Goal: Transaction & Acquisition: Purchase product/service

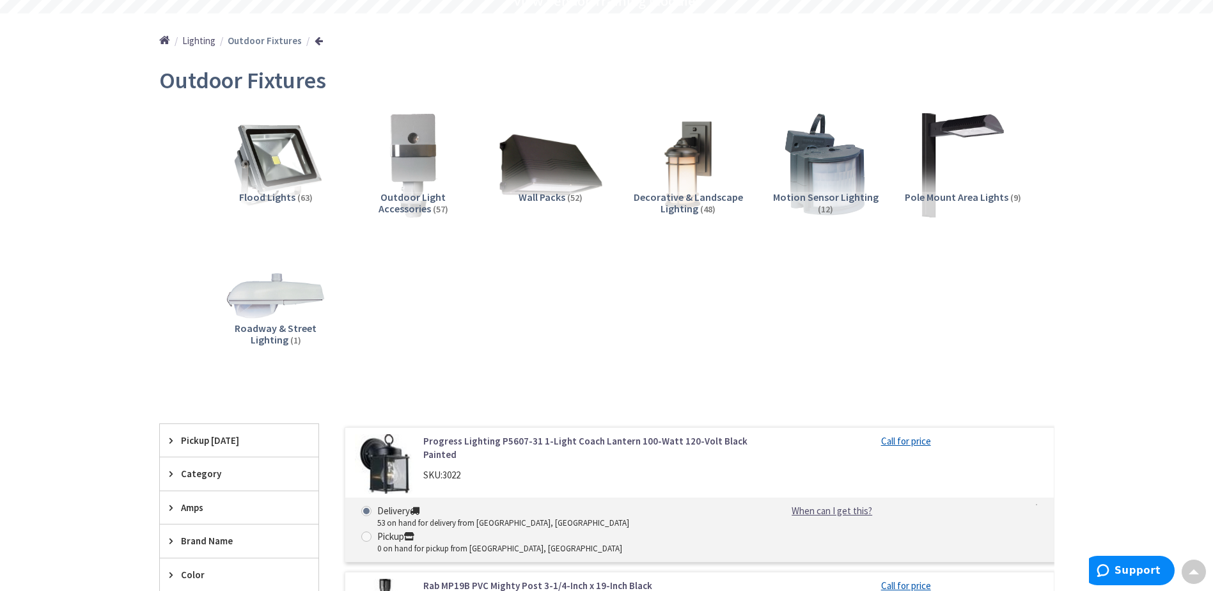
scroll to position [384, 0]
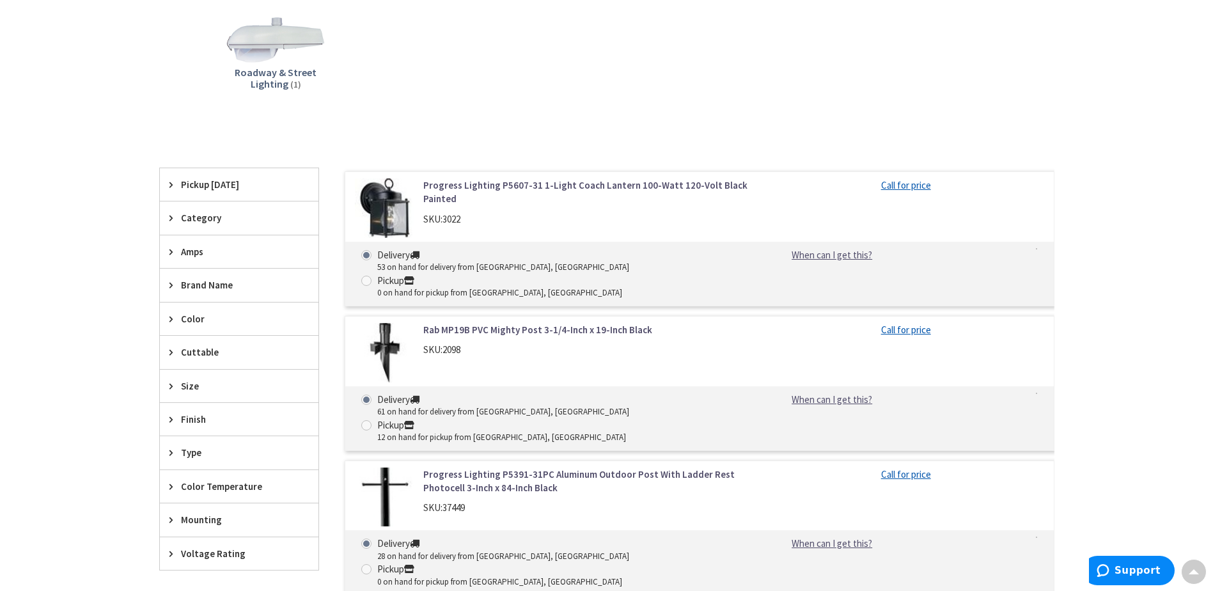
click at [196, 217] on span "Category" at bounding box center [233, 217] width 104 height 13
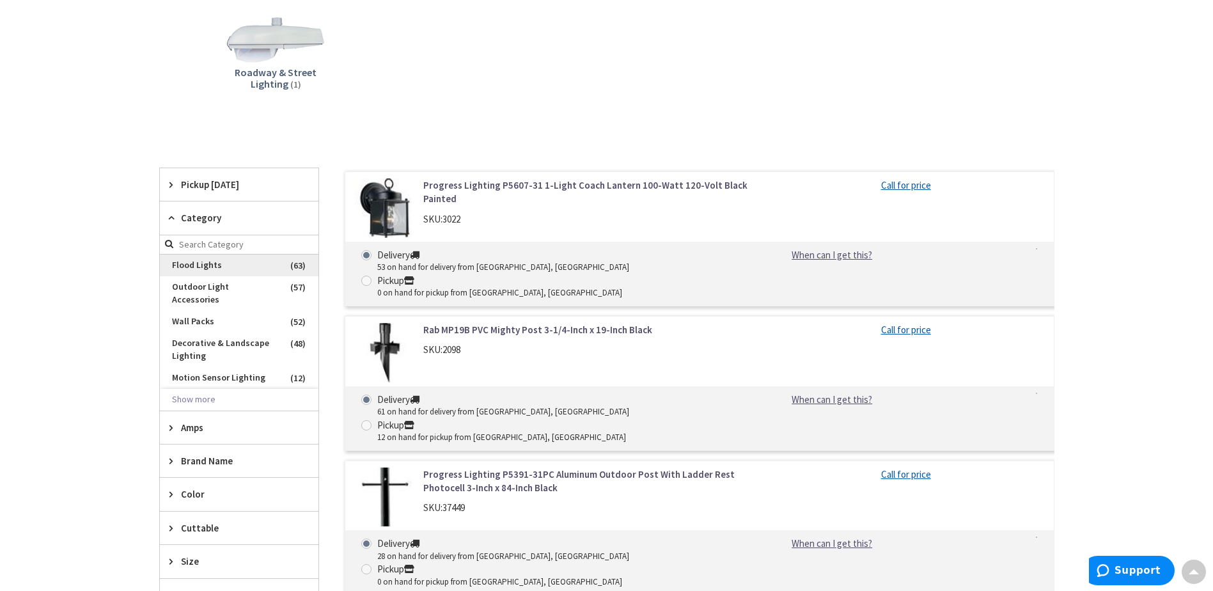
click at [196, 265] on span "Flood Lights" at bounding box center [239, 265] width 159 height 22
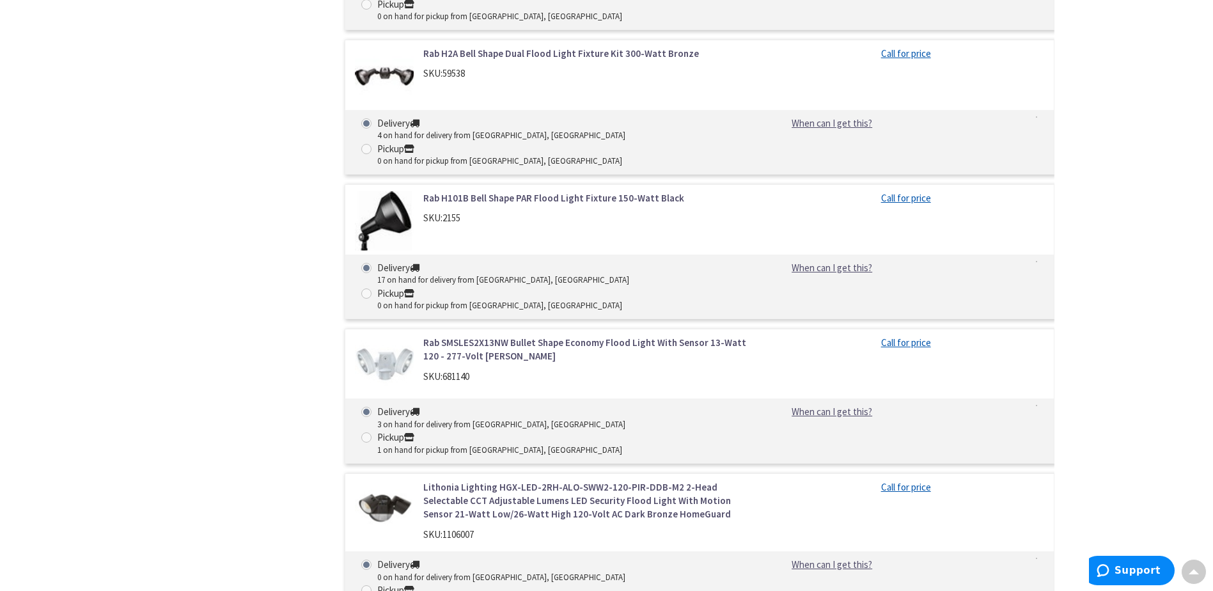
scroll to position [1854, 0]
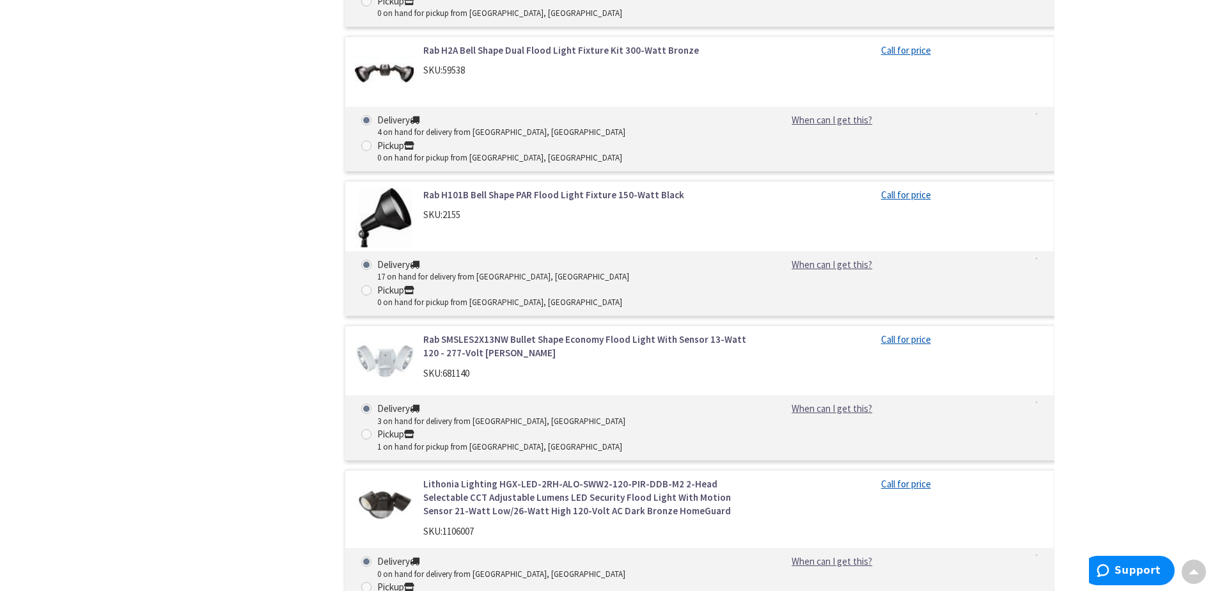
drag, startPoint x: 652, startPoint y: 314, endPoint x: 640, endPoint y: 326, distance: 16.7
drag, startPoint x: 566, startPoint y: 333, endPoint x: 465, endPoint y: 329, distance: 101.7
drag, startPoint x: 465, startPoint y: 329, endPoint x: 483, endPoint y: 340, distance: 21.2
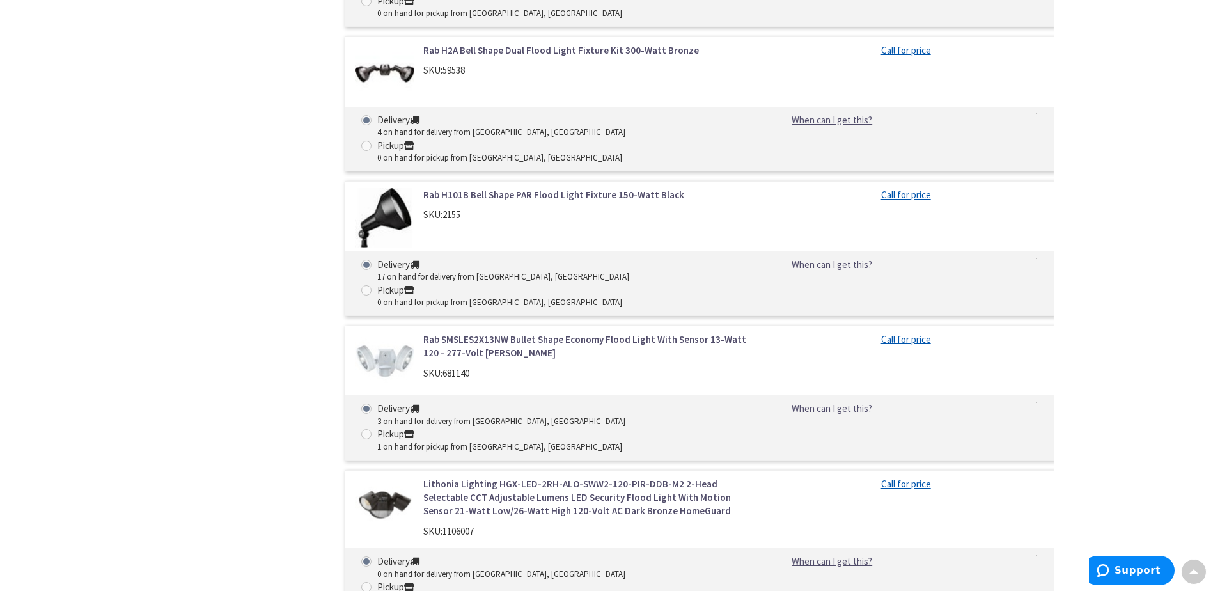
drag, startPoint x: 471, startPoint y: 336, endPoint x: 420, endPoint y: 306, distance: 59.1
copy div "Lithonia Lighting HGX LED 2RH ALO SWW2 120 PE WH M2 2-Head LED Security Flood L…"
